Goal: Transaction & Acquisition: Purchase product/service

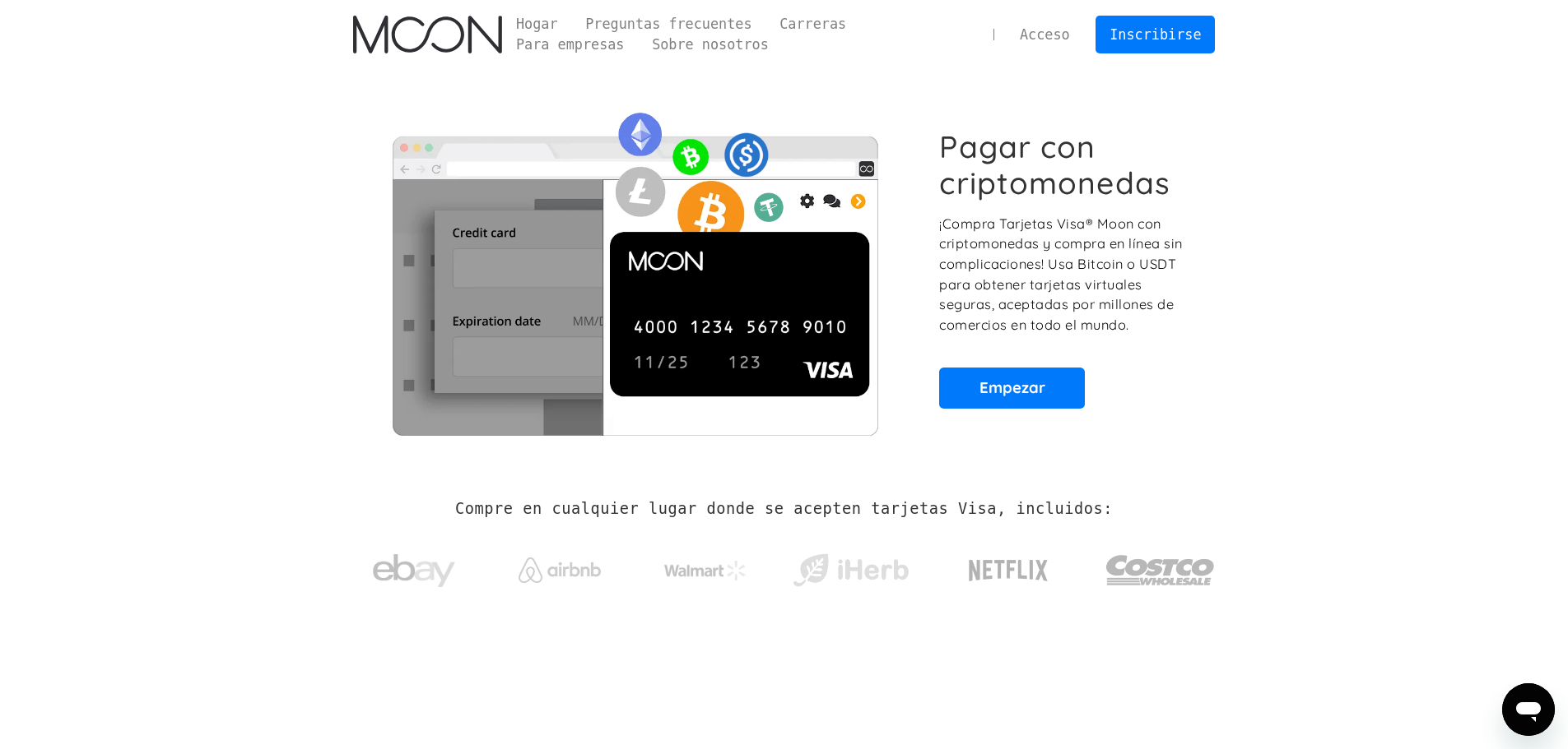
click at [1344, 110] on section "Pagar con criptomonedas ¡Compra Tarjetas Visa® Moon con criptomonedas y compra …" at bounding box center [784, 268] width 1568 height 398
click at [1016, 385] on font "Empezar" at bounding box center [1011, 386] width 66 height 19
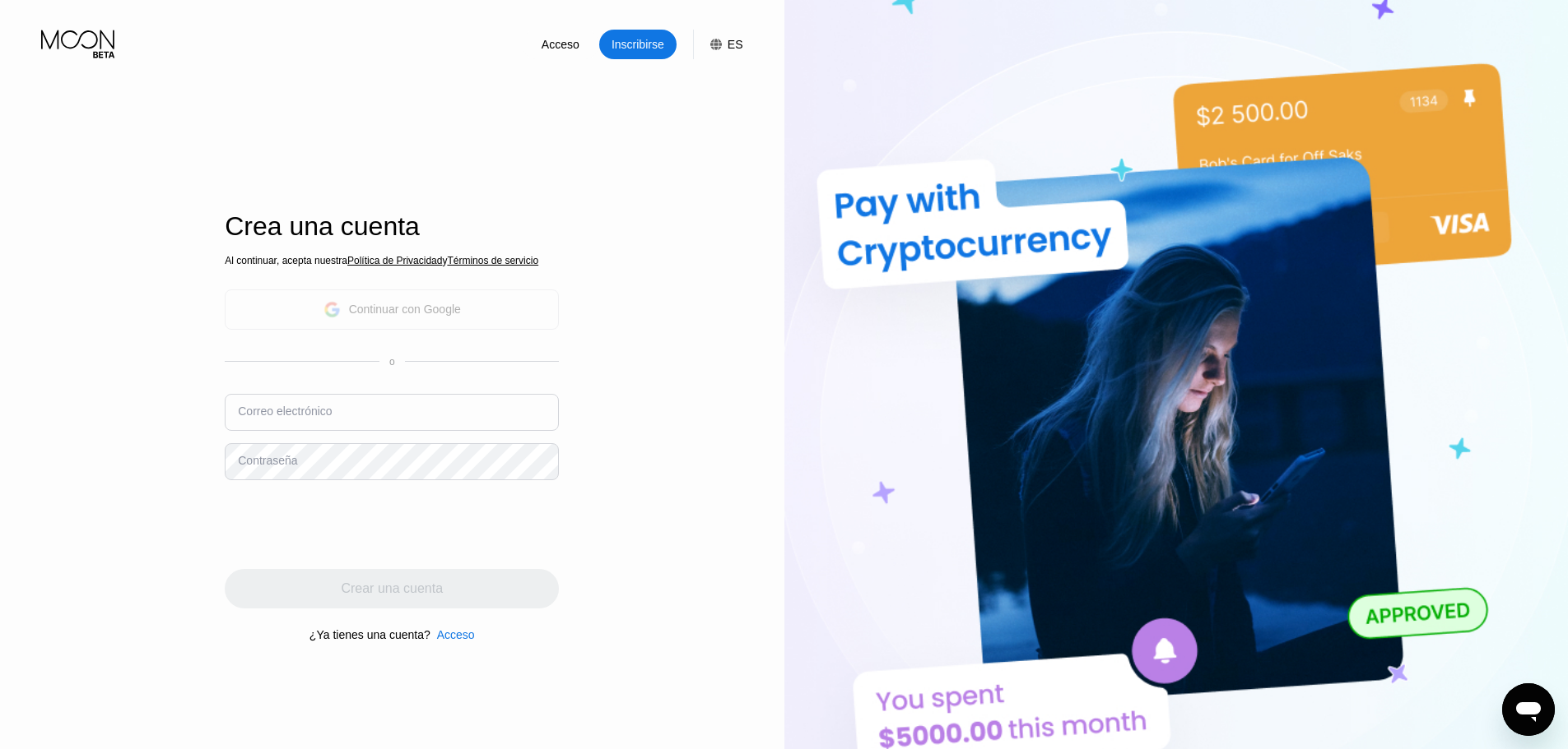
click at [380, 315] on font "Continuar con Google" at bounding box center [404, 309] width 112 height 13
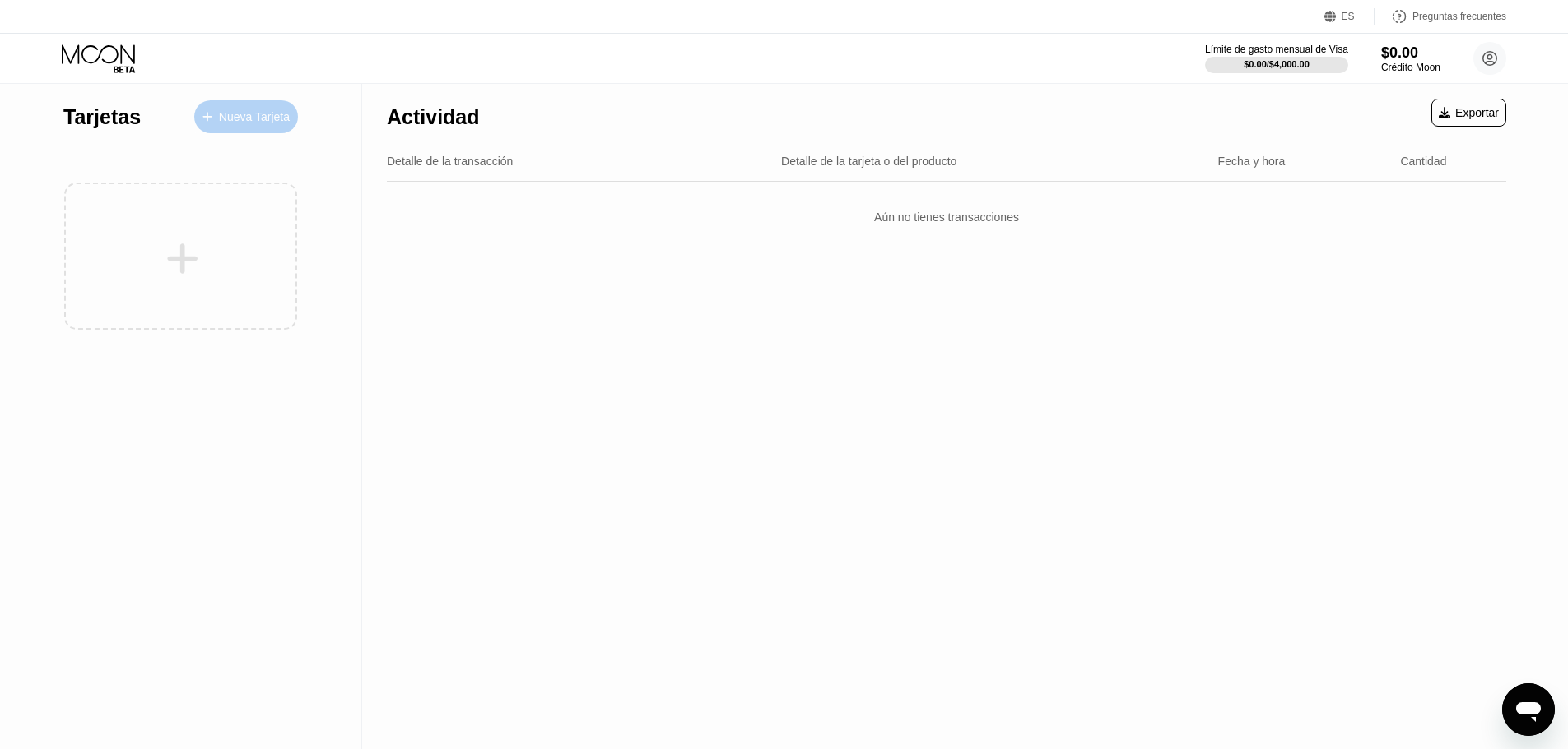
click at [210, 102] on div "Nueva Tarjeta" at bounding box center [245, 117] width 103 height 33
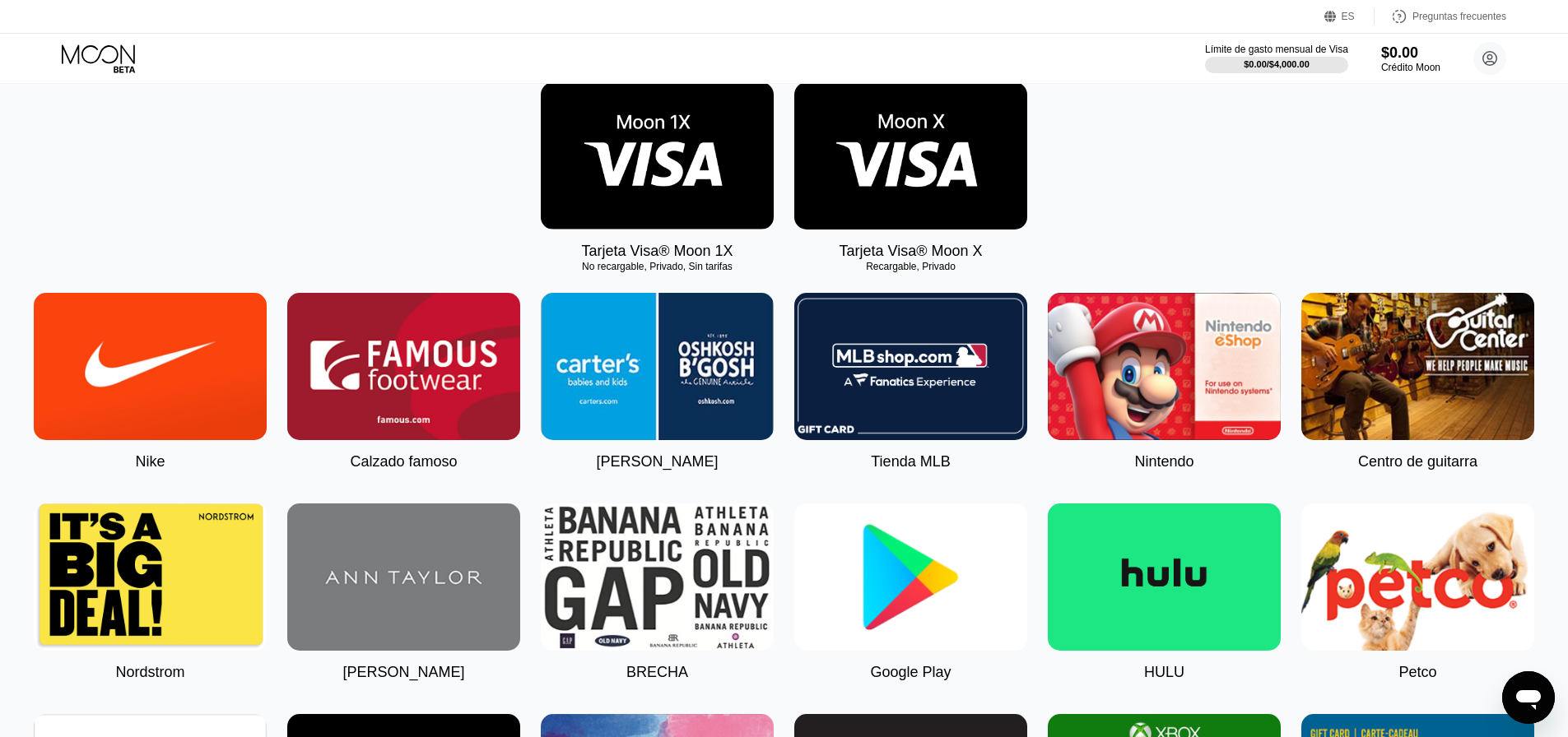
scroll to position [164, 0]
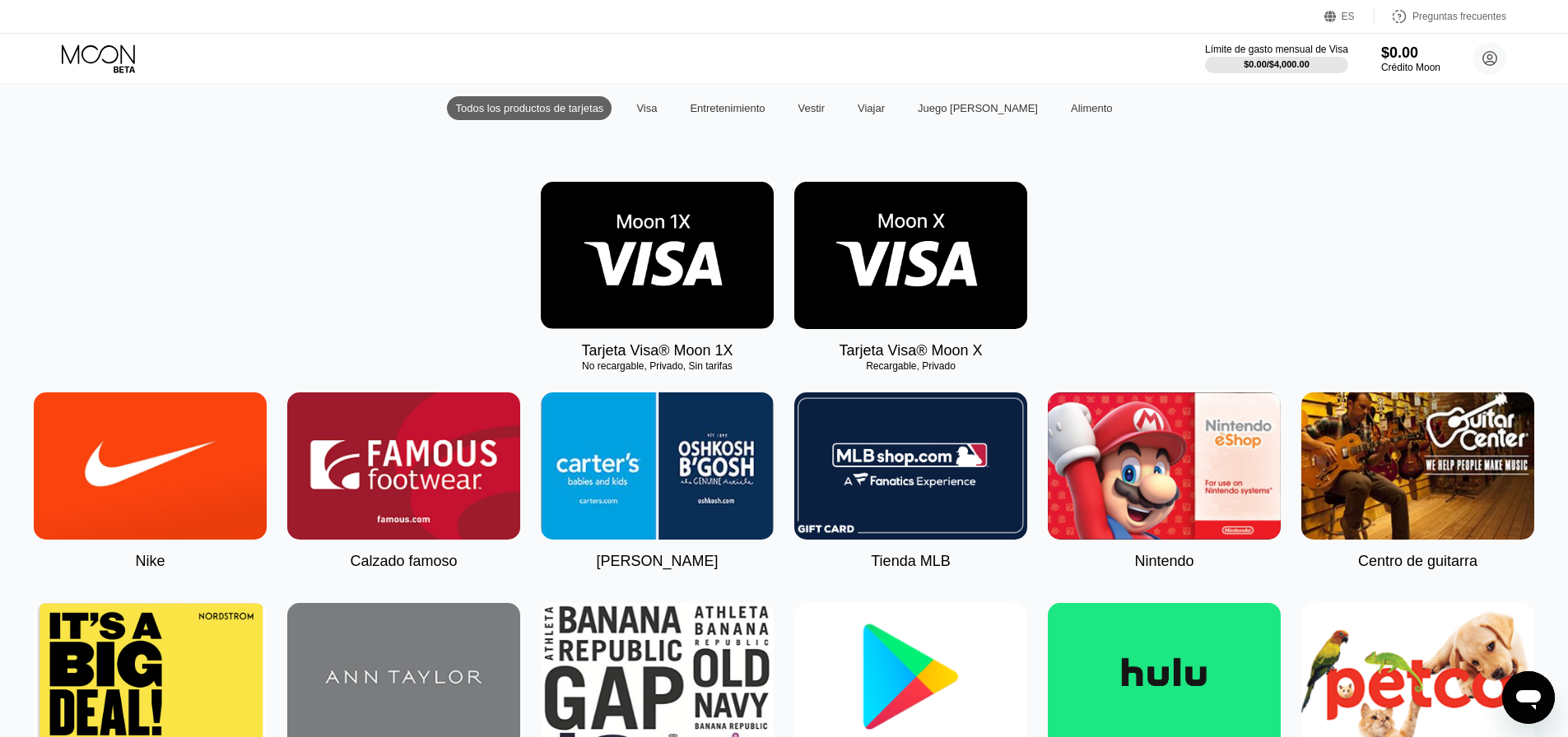
click at [976, 246] on img at bounding box center [910, 256] width 233 height 148
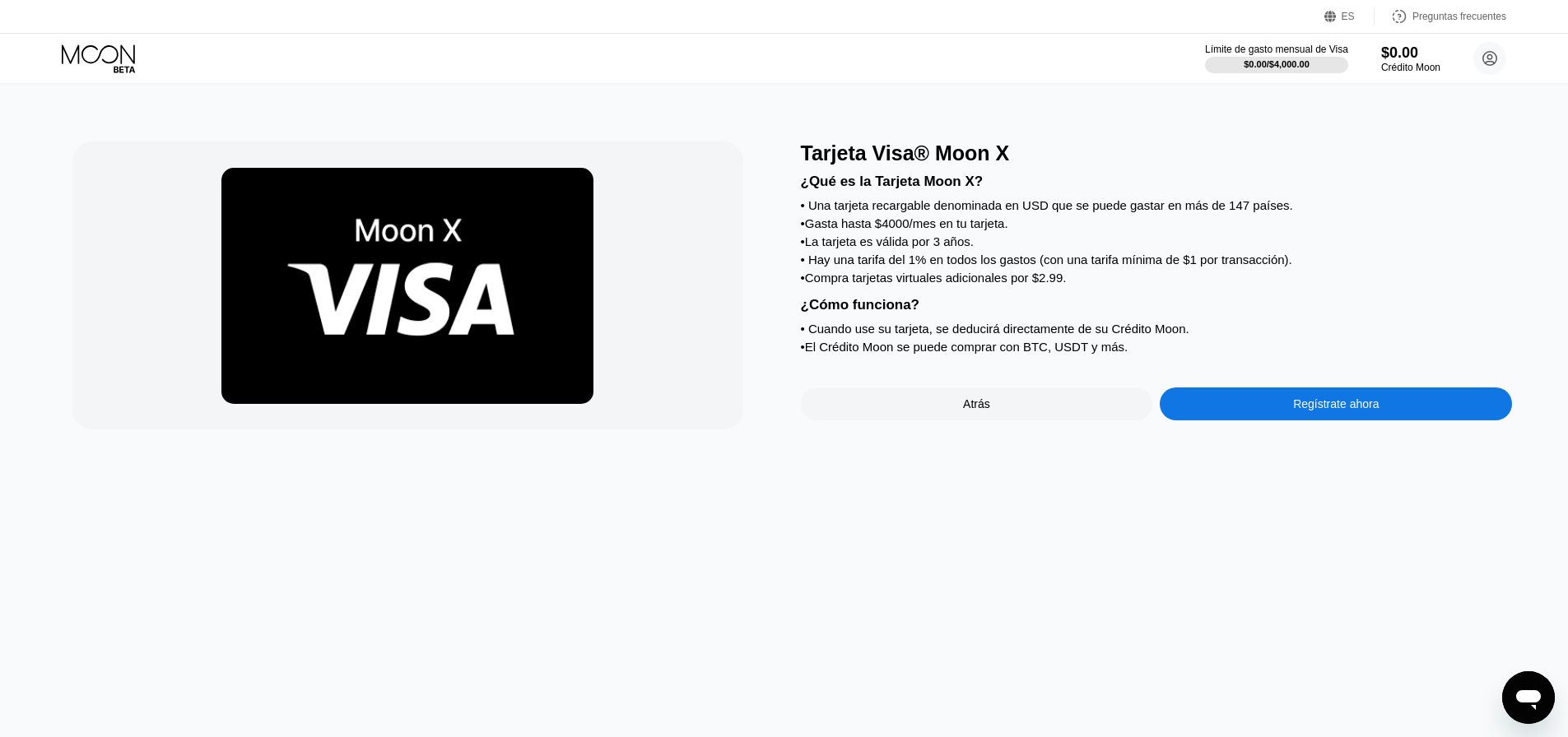
click at [95, 54] on icon at bounding box center [100, 58] width 77 height 29
